Goal: Transaction & Acquisition: Book appointment/travel/reservation

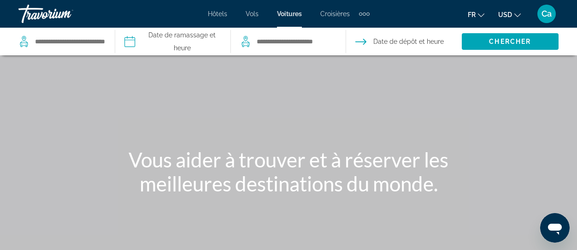
click at [218, 12] on span "Hôtels" at bounding box center [217, 13] width 19 height 7
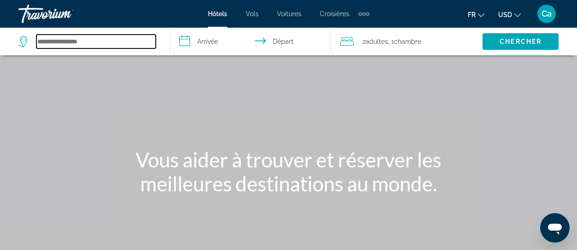
click at [59, 42] on input "Search hotel destination" at bounding box center [95, 42] width 119 height 14
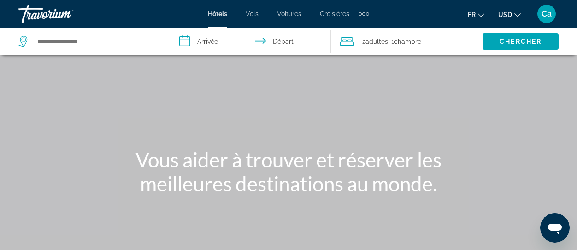
click at [219, 13] on span "Hôtels" at bounding box center [217, 13] width 19 height 7
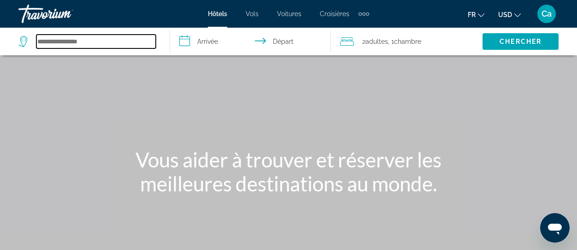
click at [50, 44] on input "Search hotel destination" at bounding box center [95, 42] width 119 height 14
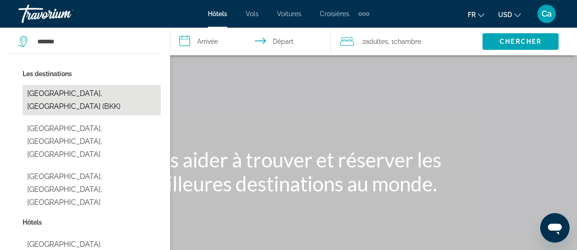
click at [77, 91] on button "[GEOGRAPHIC_DATA], [GEOGRAPHIC_DATA] (BKK)" at bounding box center [92, 100] width 138 height 30
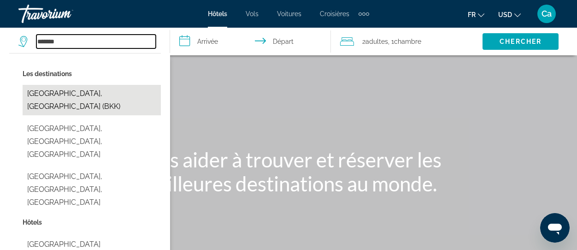
type input "**********"
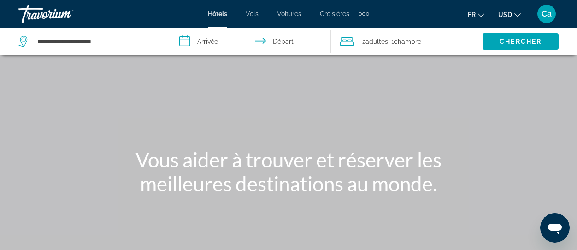
click at [209, 41] on input "**********" at bounding box center [252, 43] width 165 height 30
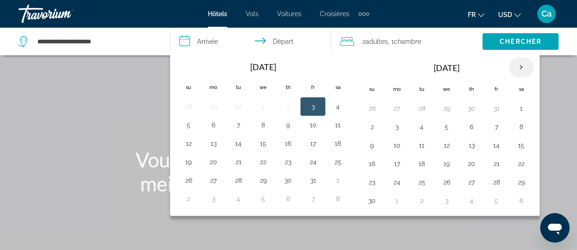
click at [522, 64] on th "Next month" at bounding box center [521, 67] width 25 height 20
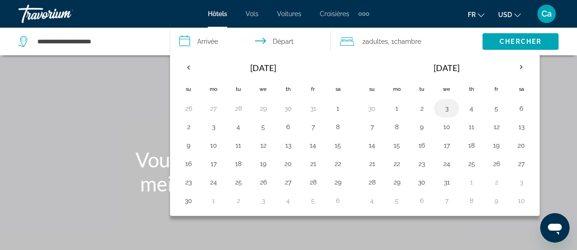
click at [447, 107] on button "3" at bounding box center [446, 108] width 15 height 13
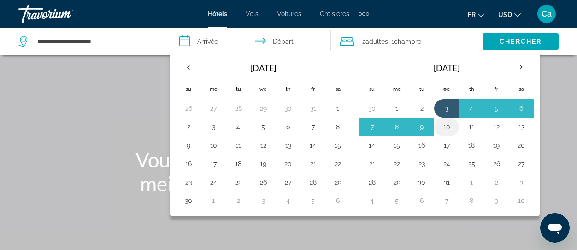
click at [447, 127] on button "10" at bounding box center [446, 126] width 15 height 13
type input "**********"
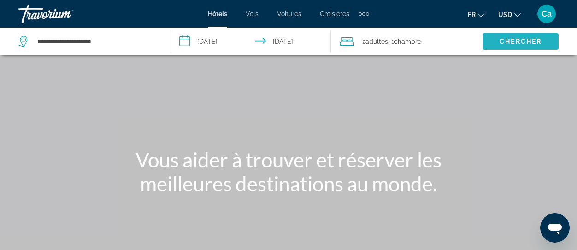
click at [513, 41] on span "Chercher" at bounding box center [521, 41] width 42 height 7
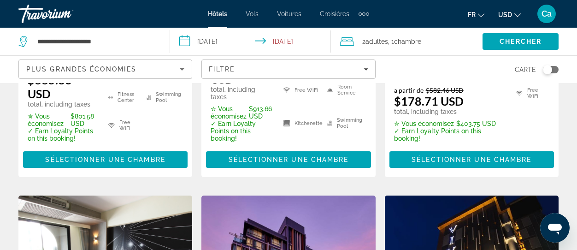
scroll to position [691, 0]
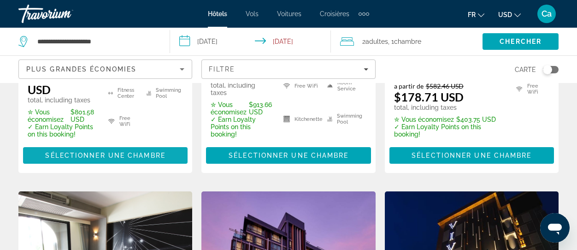
click at [92, 152] on span "Sélectionner une chambre" at bounding box center [105, 155] width 120 height 7
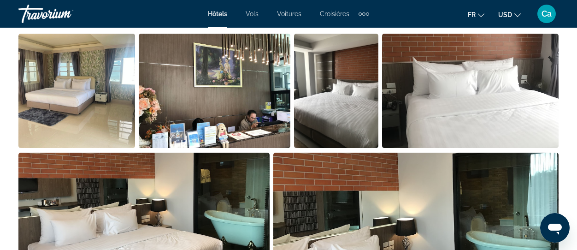
scroll to position [645, 0]
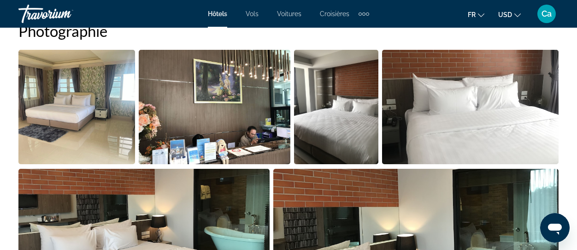
click at [324, 130] on img "Open full-screen image slider" at bounding box center [336, 107] width 84 height 114
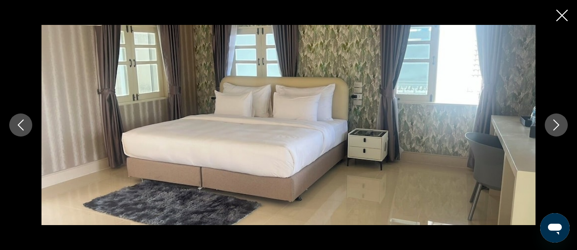
scroll to position [783, 0]
click at [562, 17] on icon "Close slideshow" at bounding box center [562, 16] width 12 height 12
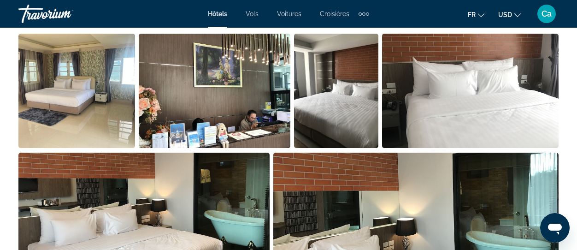
scroll to position [645, 0]
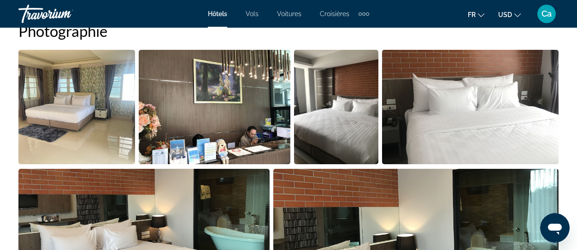
click at [40, 101] on img "Open full-screen image slider" at bounding box center [76, 107] width 117 height 114
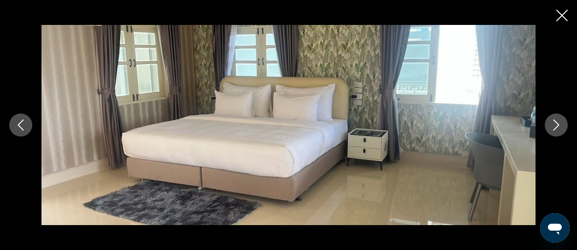
drag, startPoint x: 40, startPoint y: 101, endPoint x: 335, endPoint y: 155, distance: 299.8
click at [553, 124] on icon "Next image" at bounding box center [556, 124] width 11 height 11
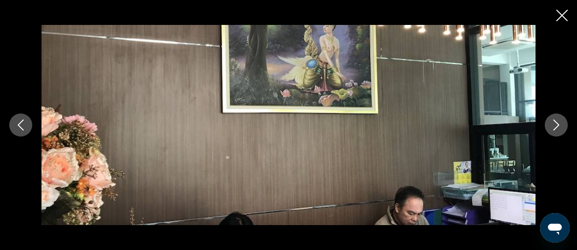
click at [553, 124] on icon "Next image" at bounding box center [556, 124] width 11 height 11
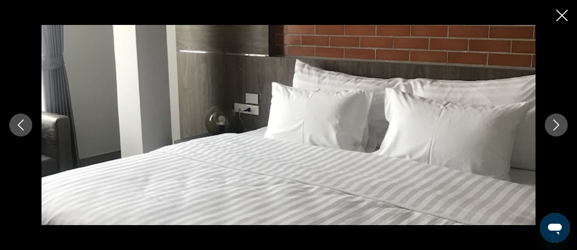
click at [553, 124] on icon "Next image" at bounding box center [556, 124] width 11 height 11
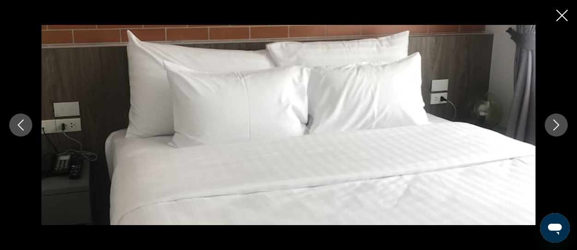
click at [553, 124] on icon "Next image" at bounding box center [556, 124] width 11 height 11
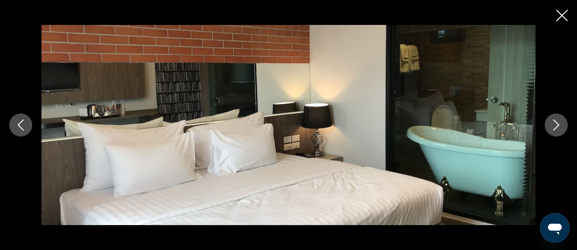
click at [554, 124] on icon "Next image" at bounding box center [556, 124] width 11 height 11
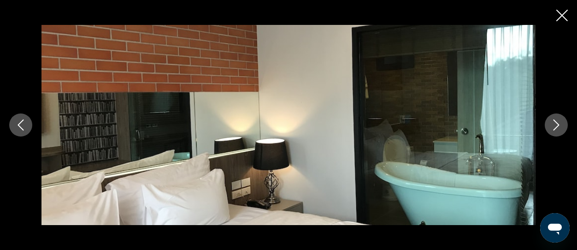
click at [554, 124] on icon "Next image" at bounding box center [556, 124] width 11 height 11
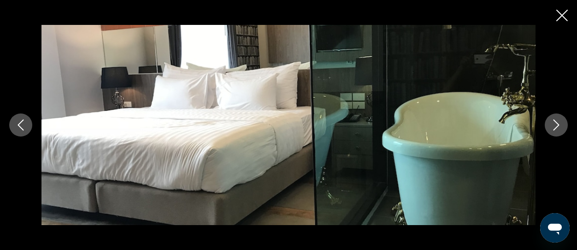
click at [554, 124] on icon "Next image" at bounding box center [556, 124] width 11 height 11
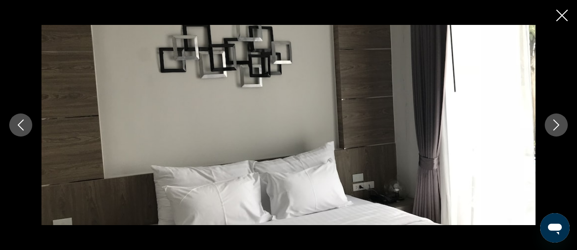
click at [19, 123] on icon "Previous image" at bounding box center [20, 124] width 11 height 11
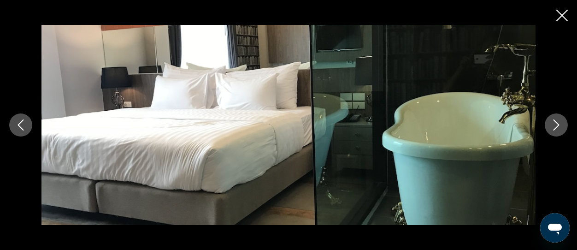
click at [244, 122] on img "Main content" at bounding box center [288, 125] width 494 height 200
click at [565, 11] on icon "Close slideshow" at bounding box center [562, 16] width 12 height 12
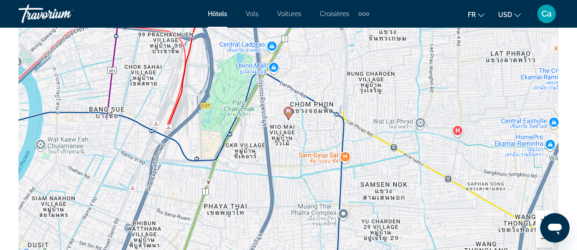
scroll to position [830, 0]
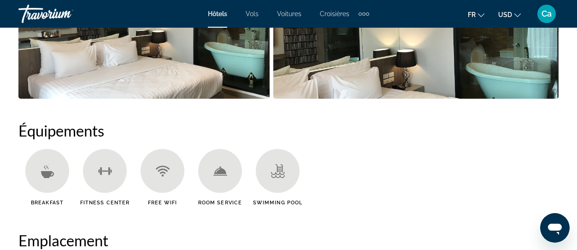
click at [547, 11] on span "Ca" at bounding box center [547, 13] width 10 height 9
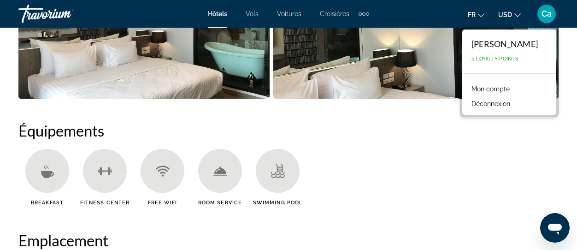
click at [508, 105] on button "Déconnexion" at bounding box center [491, 104] width 48 height 12
